Goal: Browse casually: Explore the website without a specific task or goal

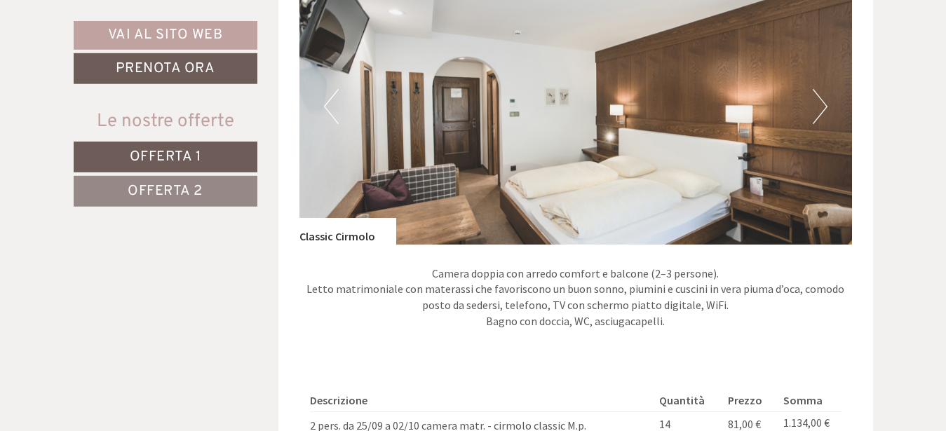
scroll to position [930, 0]
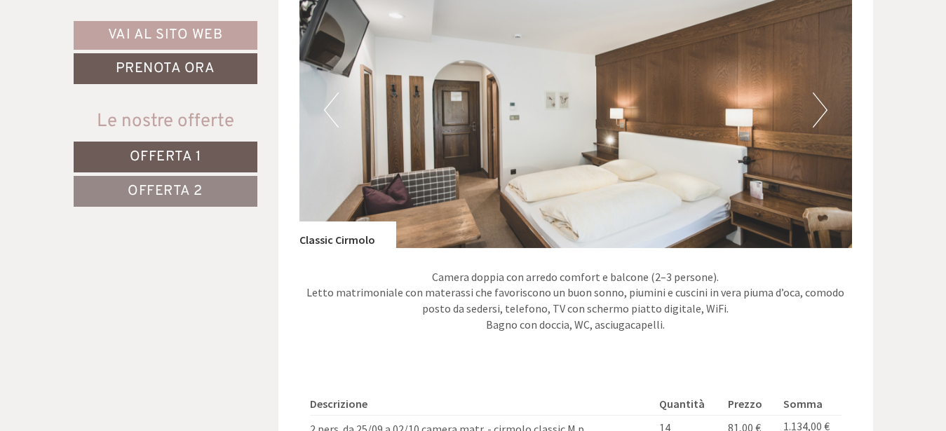
click at [819, 109] on button "Next" at bounding box center [820, 110] width 15 height 35
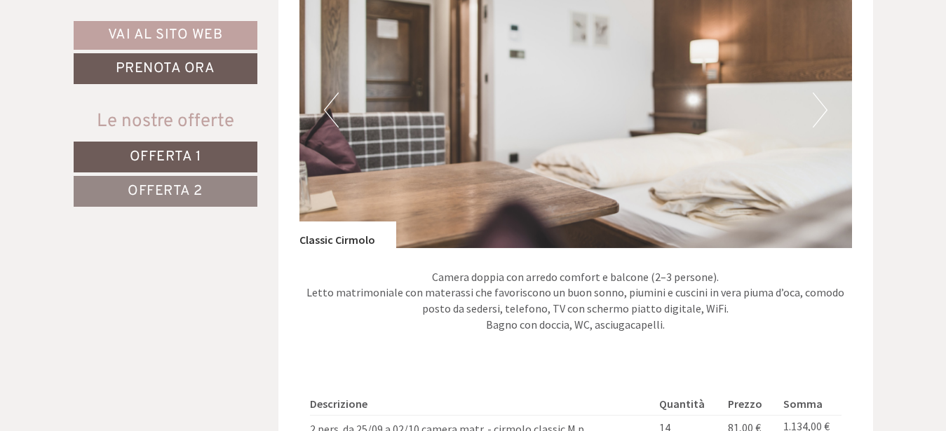
click at [819, 109] on button "Next" at bounding box center [820, 110] width 15 height 35
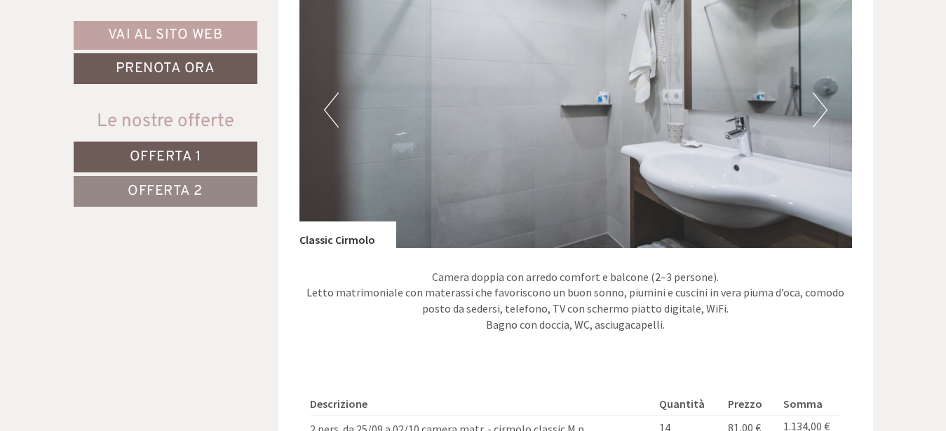
click at [818, 109] on button "Next" at bounding box center [820, 110] width 15 height 35
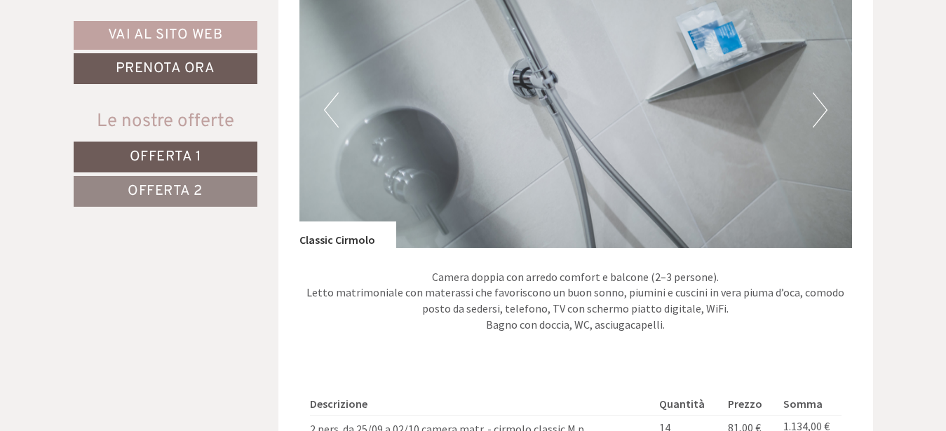
click at [818, 109] on button "Next" at bounding box center [820, 110] width 15 height 35
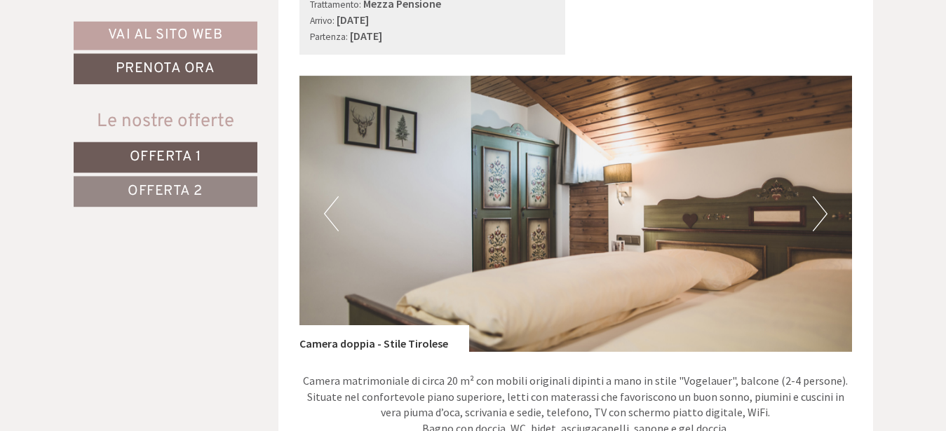
scroll to position [1717, 0]
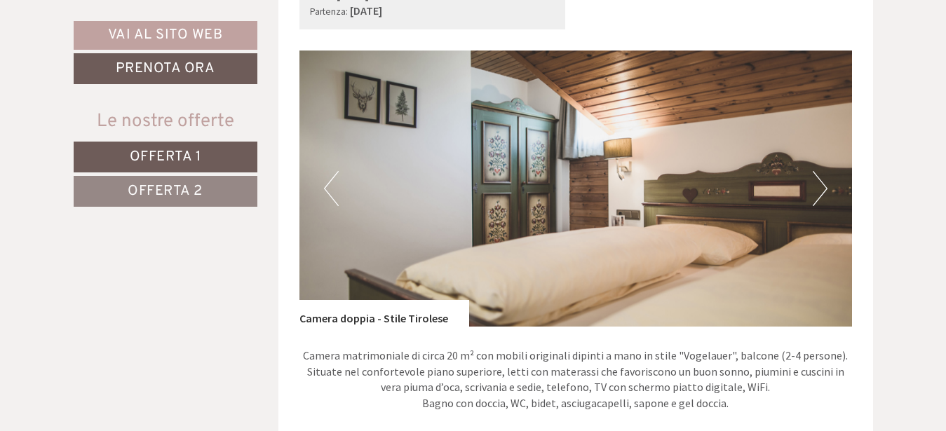
click at [823, 182] on button "Next" at bounding box center [820, 188] width 15 height 35
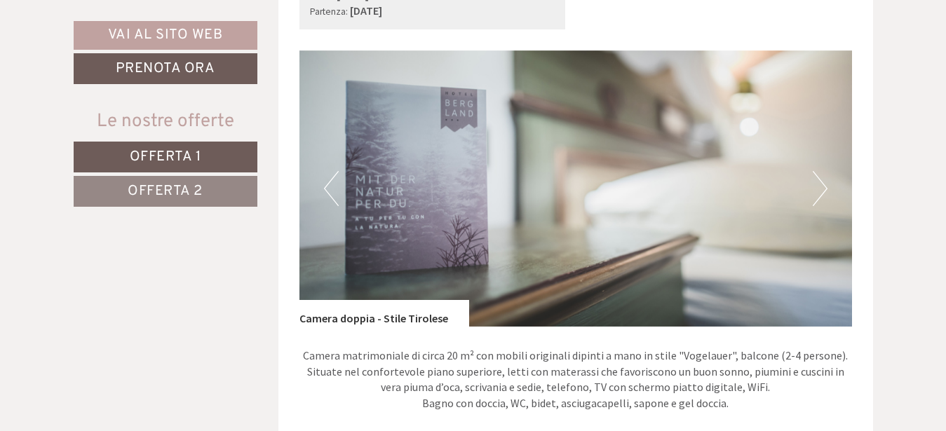
click at [824, 184] on button "Next" at bounding box center [820, 188] width 15 height 35
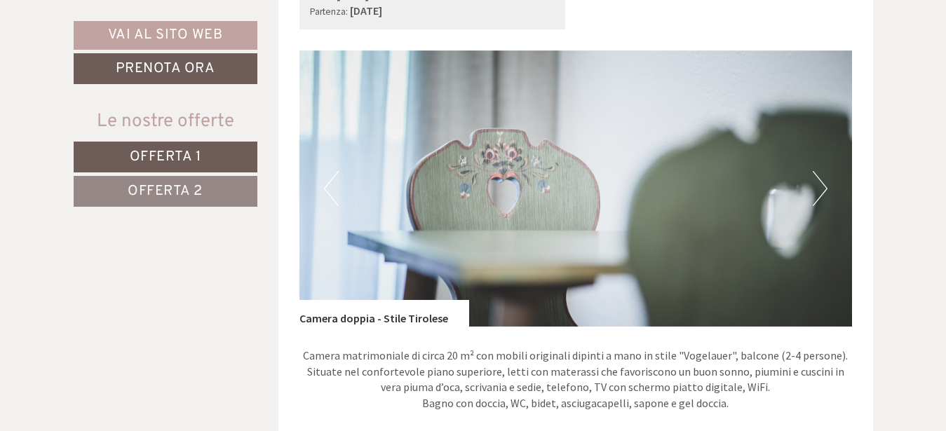
click at [824, 184] on button "Next" at bounding box center [820, 188] width 15 height 35
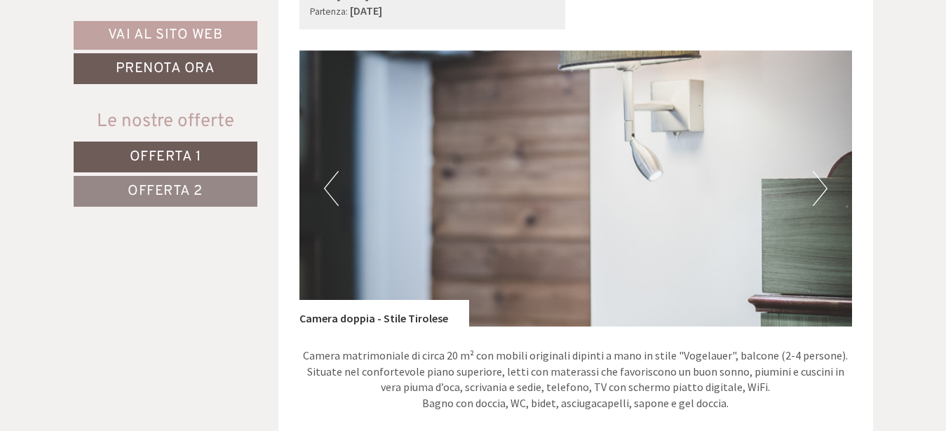
click at [824, 184] on button "Next" at bounding box center [820, 188] width 15 height 35
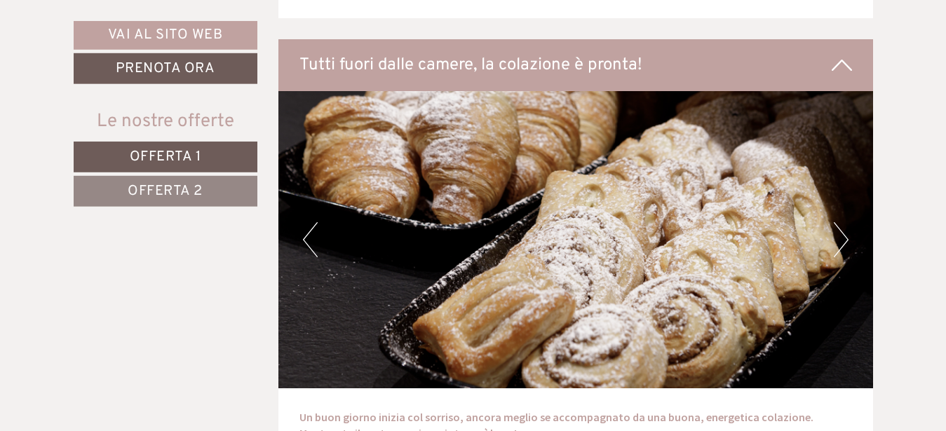
scroll to position [2718, 0]
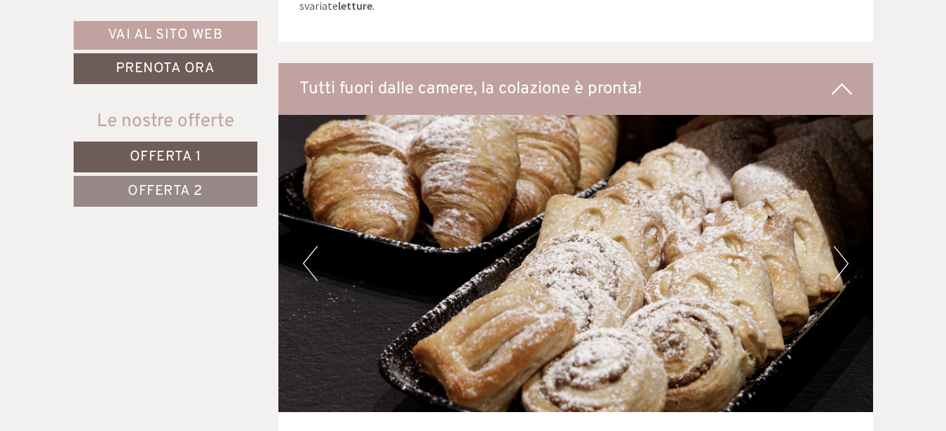
click at [855, 254] on img at bounding box center [575, 263] width 595 height 297
click at [842, 257] on button "Next" at bounding box center [841, 263] width 15 height 35
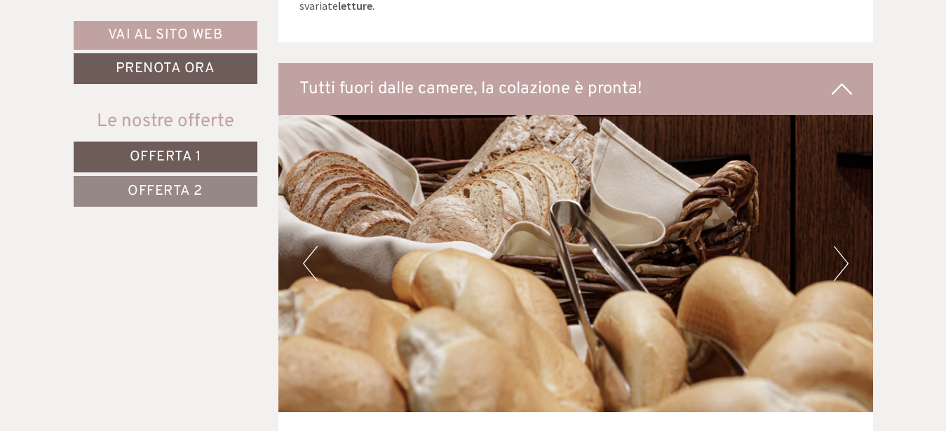
click at [841, 259] on button "Next" at bounding box center [841, 263] width 15 height 35
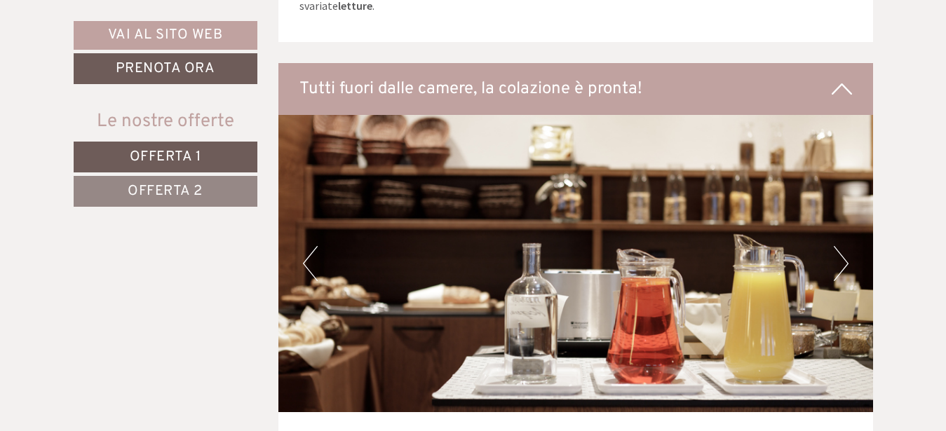
click at [841, 259] on button "Next" at bounding box center [841, 263] width 15 height 35
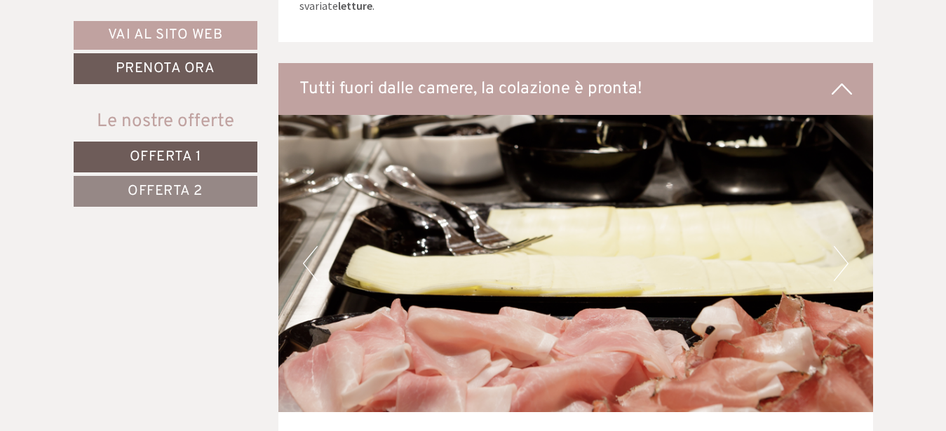
click at [841, 259] on button "Next" at bounding box center [841, 263] width 15 height 35
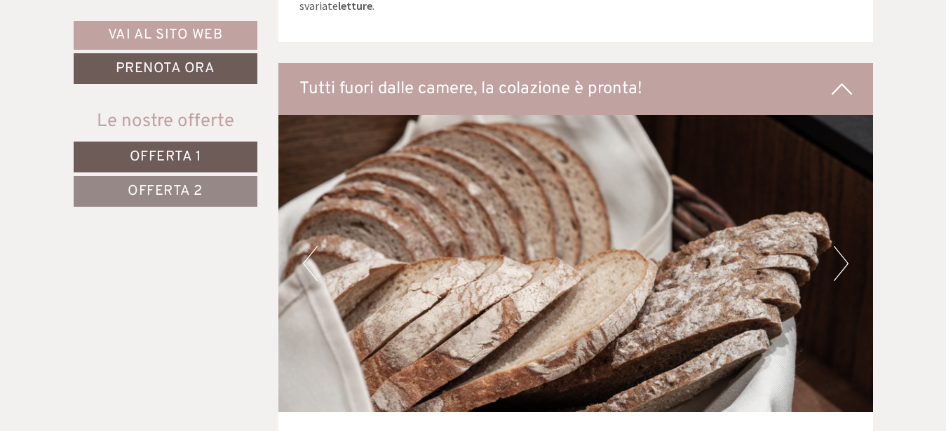
click at [841, 259] on button "Next" at bounding box center [841, 263] width 15 height 35
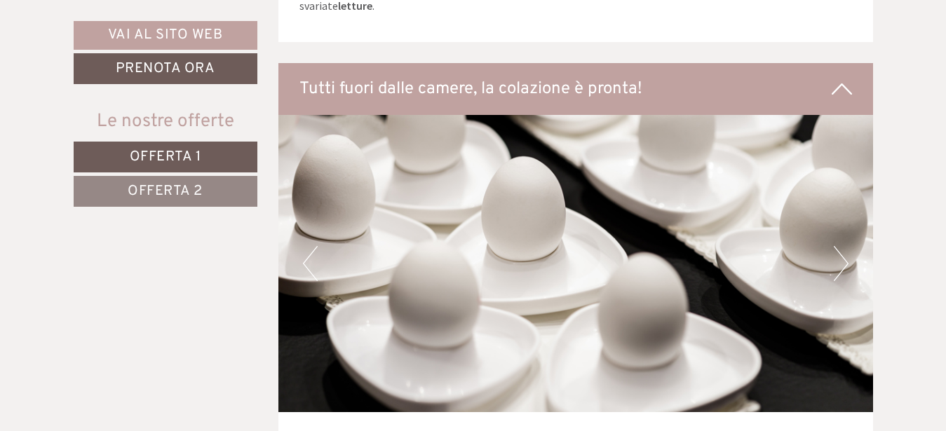
click at [841, 259] on button "Next" at bounding box center [841, 263] width 15 height 35
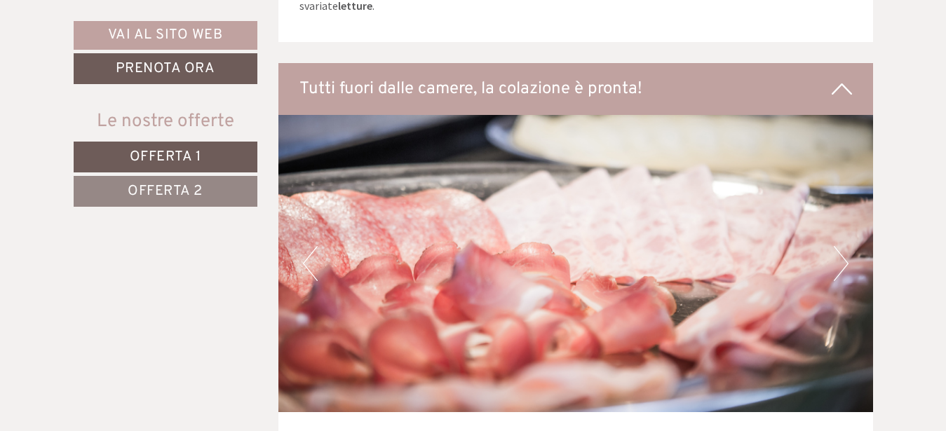
click at [841, 259] on button "Next" at bounding box center [841, 263] width 15 height 35
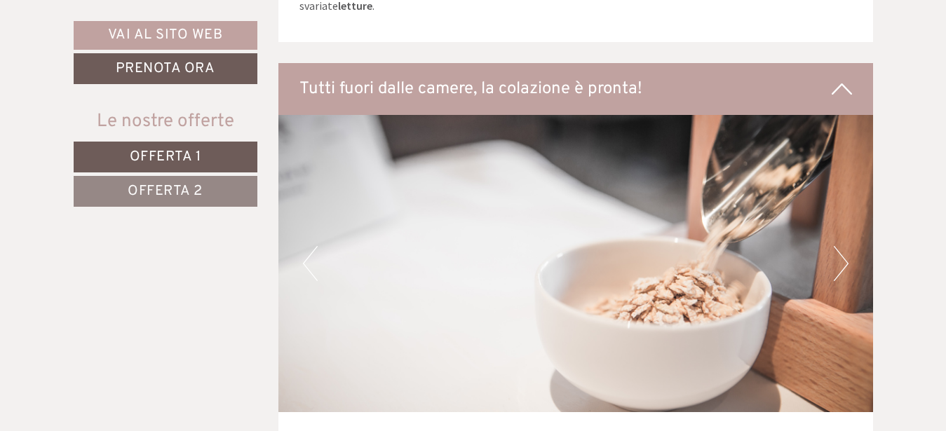
click at [841, 259] on button "Next" at bounding box center [841, 263] width 15 height 35
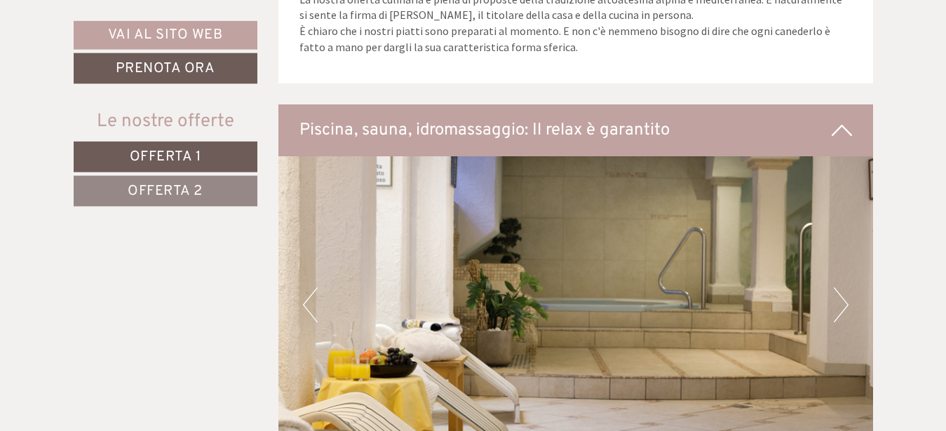
scroll to position [4721, 0]
click at [844, 306] on button "Next" at bounding box center [841, 305] width 15 height 35
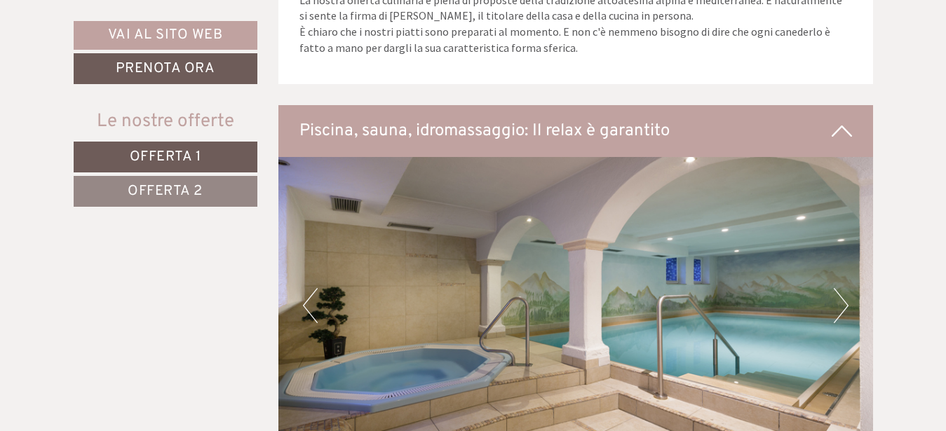
click at [843, 306] on button "Next" at bounding box center [841, 305] width 15 height 35
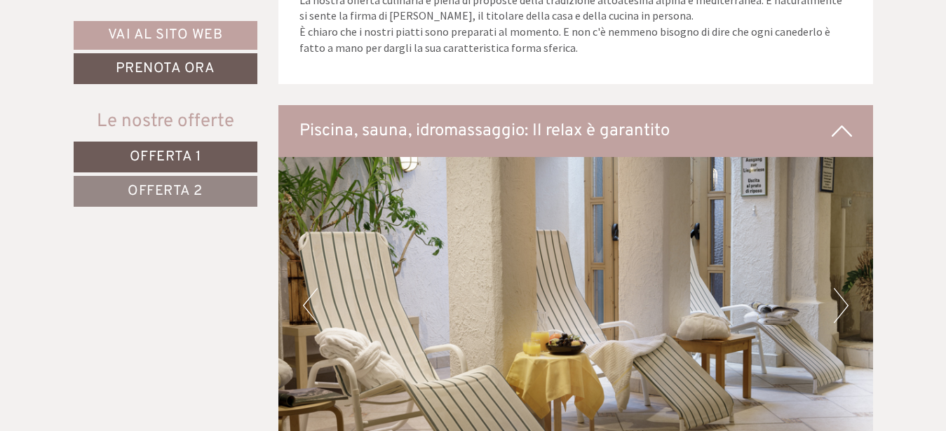
click at [842, 302] on button "Next" at bounding box center [841, 305] width 15 height 35
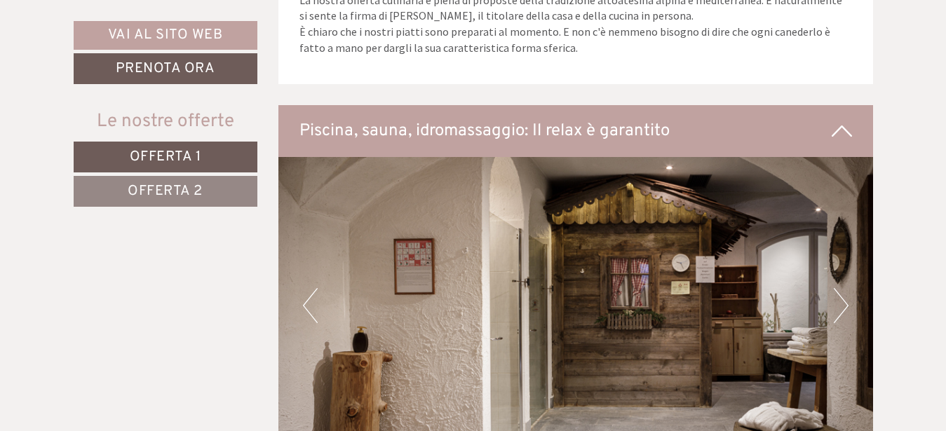
click at [842, 302] on button "Next" at bounding box center [841, 305] width 15 height 35
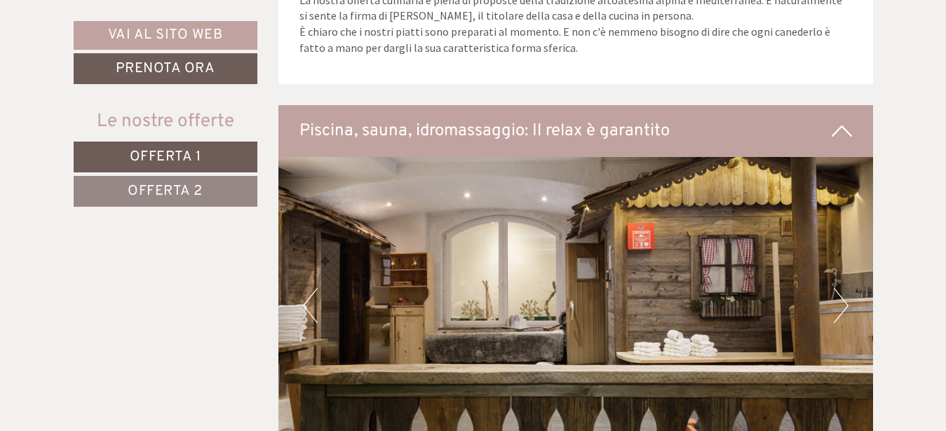
click at [842, 302] on button "Next" at bounding box center [841, 305] width 15 height 35
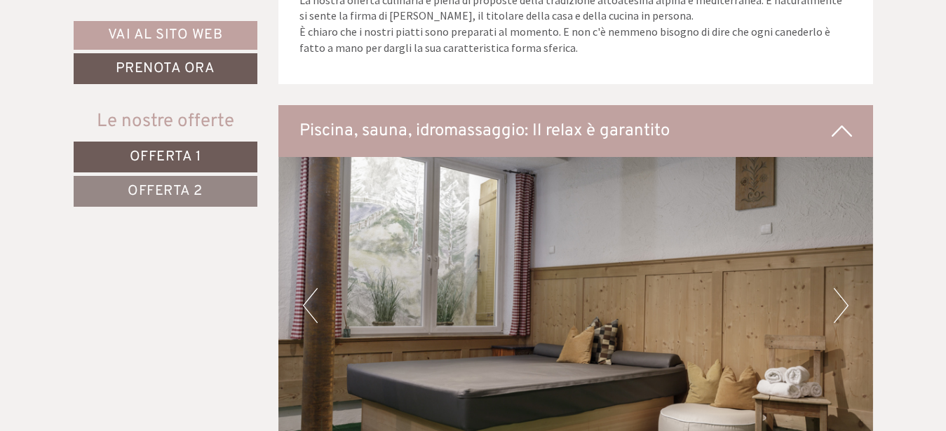
click at [842, 302] on button "Next" at bounding box center [841, 305] width 15 height 35
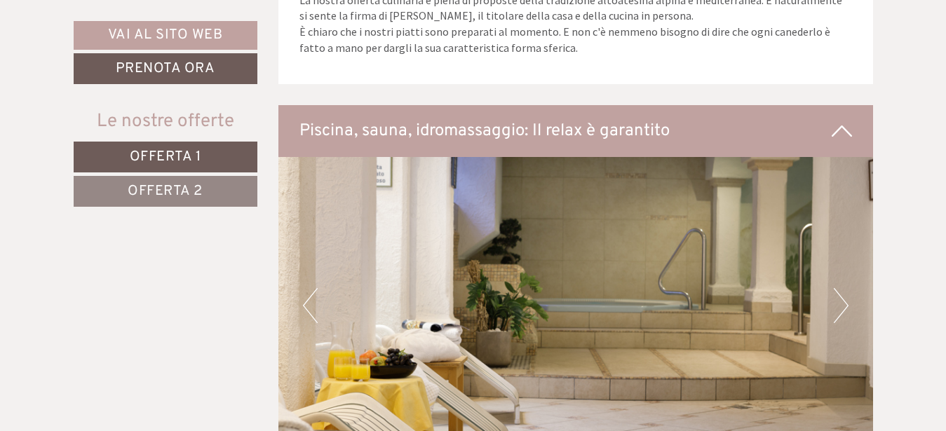
click at [842, 302] on button "Next" at bounding box center [841, 305] width 15 height 35
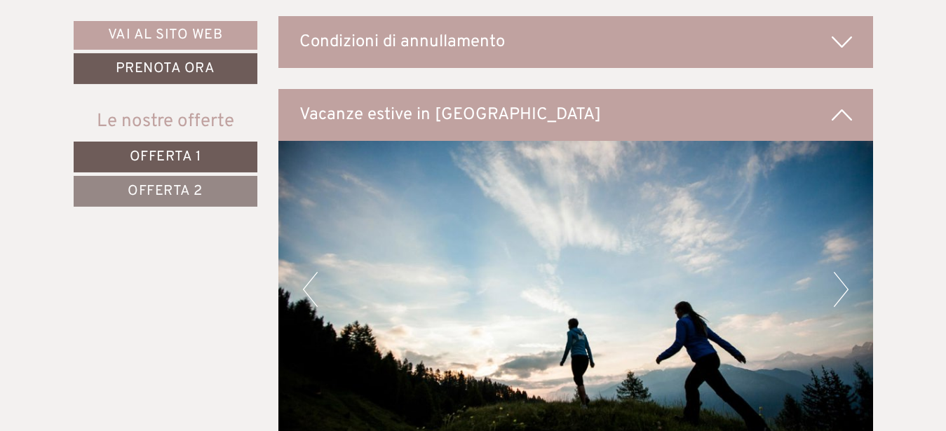
scroll to position [5866, 0]
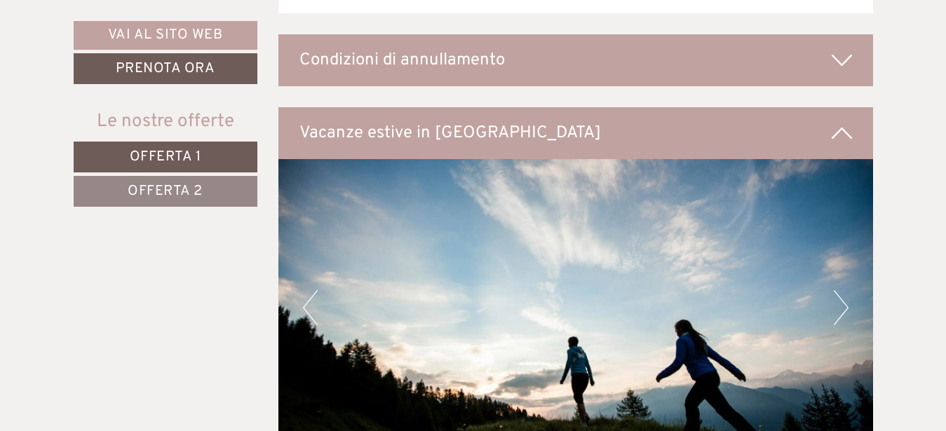
click at [835, 290] on button "Next" at bounding box center [841, 307] width 15 height 35
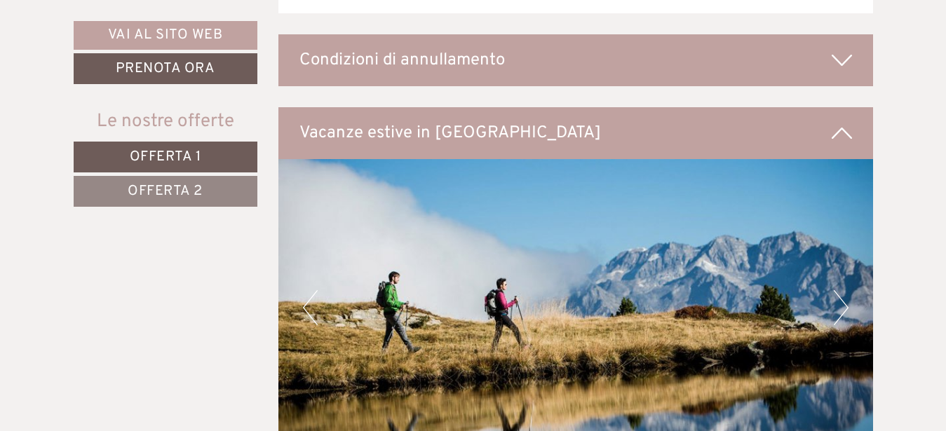
click at [835, 290] on button "Next" at bounding box center [841, 307] width 15 height 35
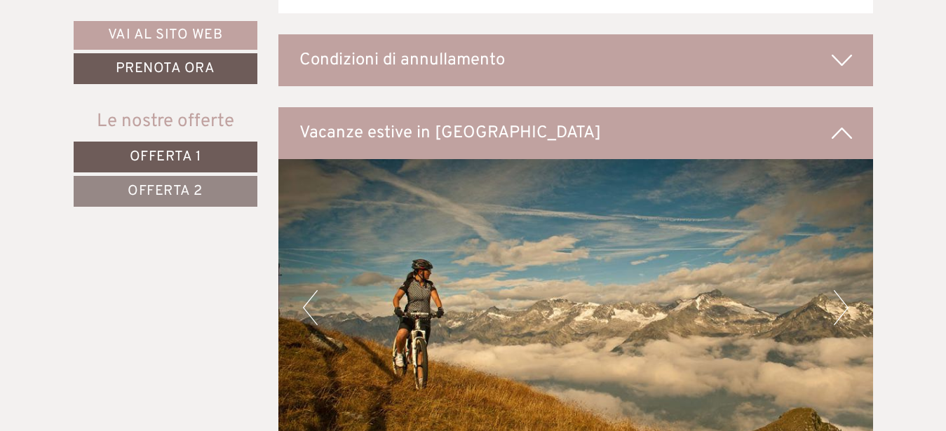
click at [835, 290] on button "Next" at bounding box center [841, 307] width 15 height 35
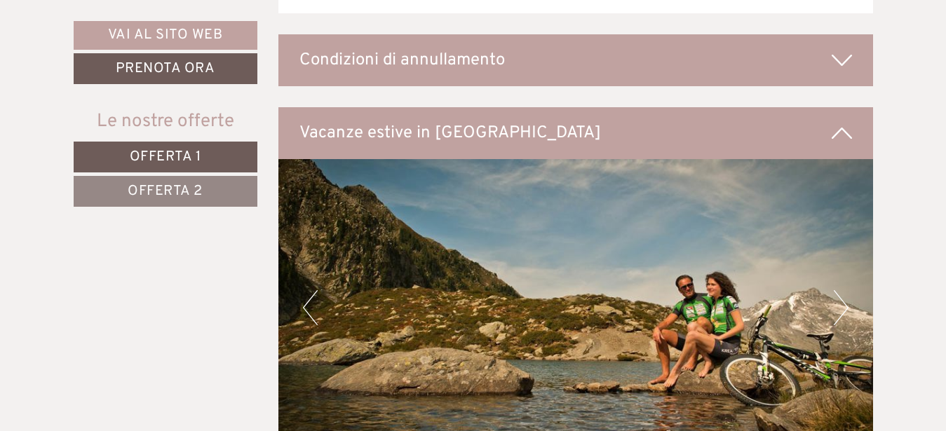
click at [835, 290] on button "Next" at bounding box center [841, 307] width 15 height 35
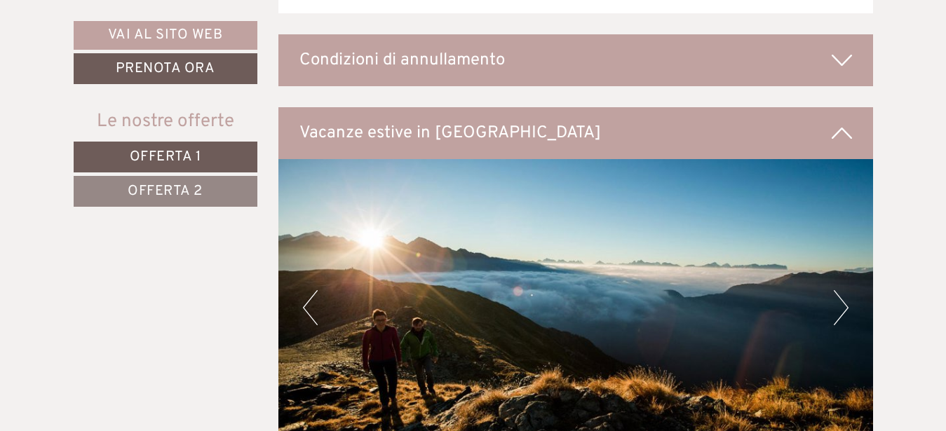
click at [835, 290] on button "Next" at bounding box center [841, 307] width 15 height 35
